Goal: Task Accomplishment & Management: Complete application form

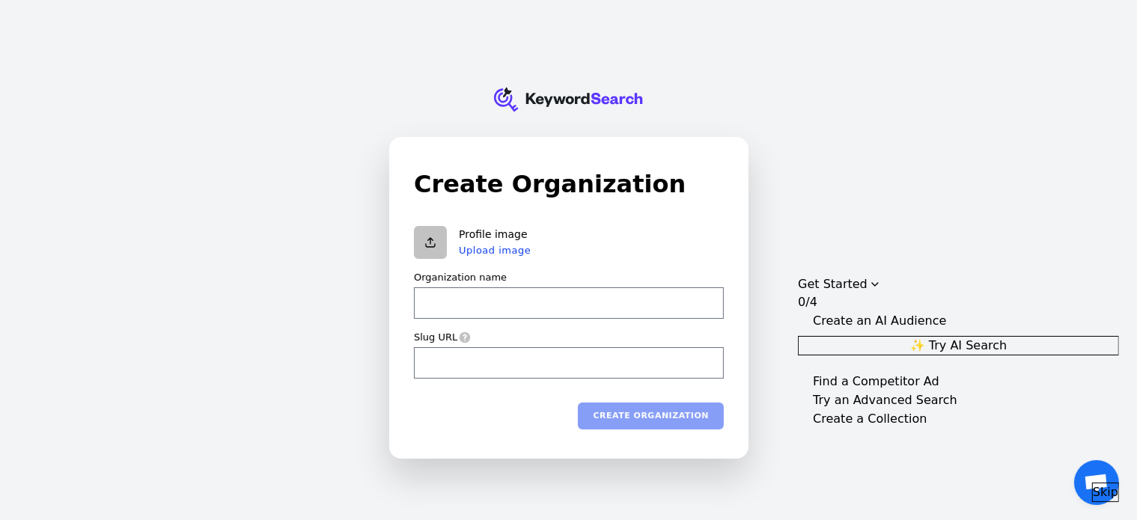
click at [844, 176] on div "KeywordSearch Create Organization Profile image Upload image Organization name …" at bounding box center [568, 260] width 1137 height 520
click at [1098, 484] on span "Skip" at bounding box center [1105, 493] width 25 height 18
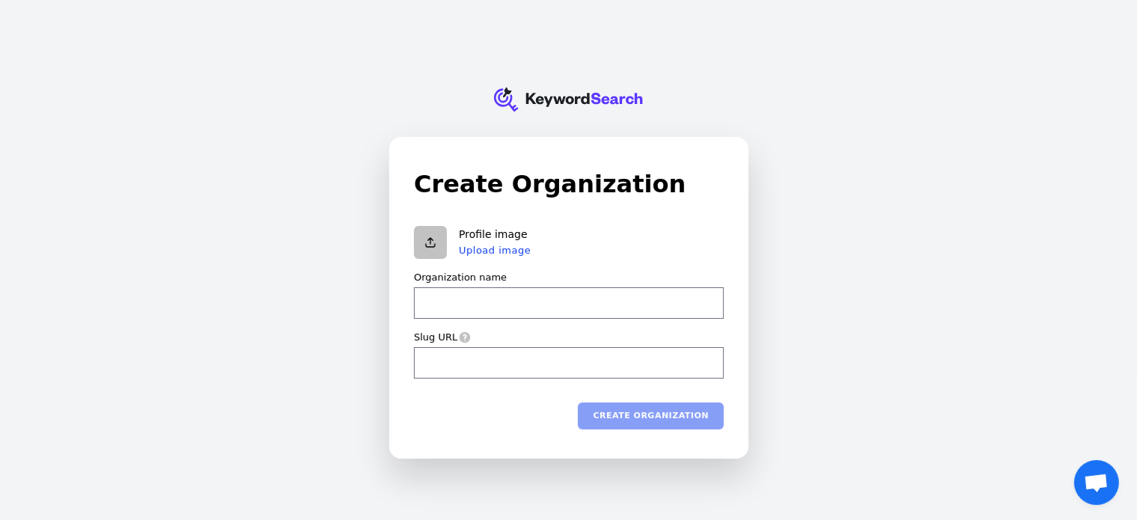
click at [742, 237] on div "Create Organization Profile image Upload image Organization name Slug URL Creat…" at bounding box center [569, 298] width 358 height 320
drag, startPoint x: 673, startPoint y: 240, endPoint x: 662, endPoint y: 165, distance: 75.0
click at [662, 165] on div "Create Organization Profile image Upload image Organization name Slug URL Creat…" at bounding box center [569, 298] width 358 height 320
click at [733, 334] on div "Create Organization Profile image Upload image Organization name Slug URL Creat…" at bounding box center [569, 298] width 358 height 320
